Goal: Information Seeking & Learning: Compare options

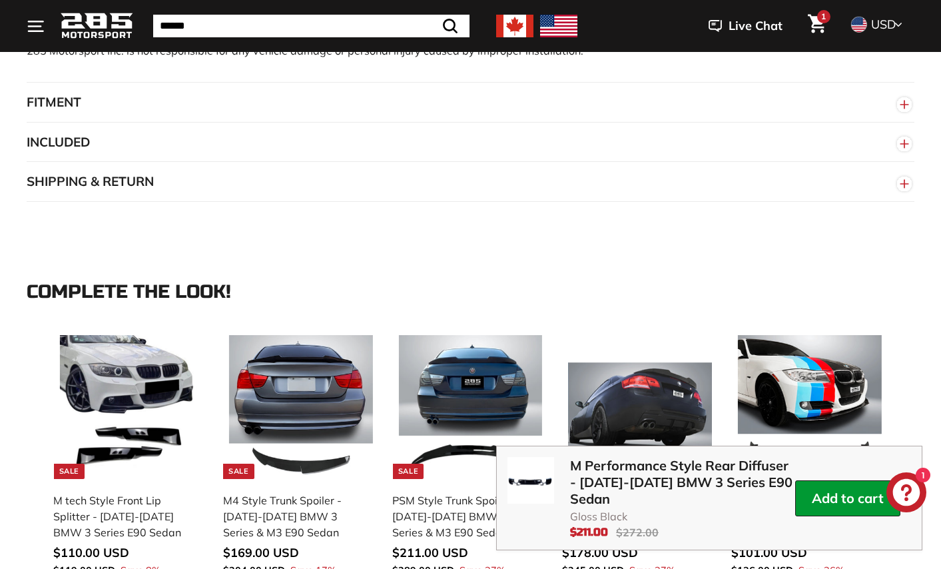
scroll to position [1706, 0]
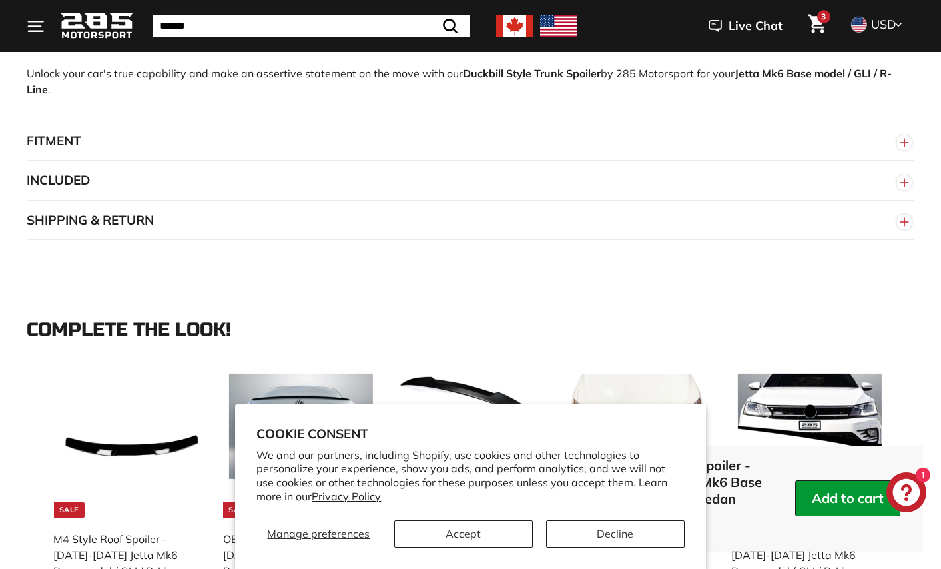
scroll to position [1706, 0]
